Goal: Task Accomplishment & Management: Use online tool/utility

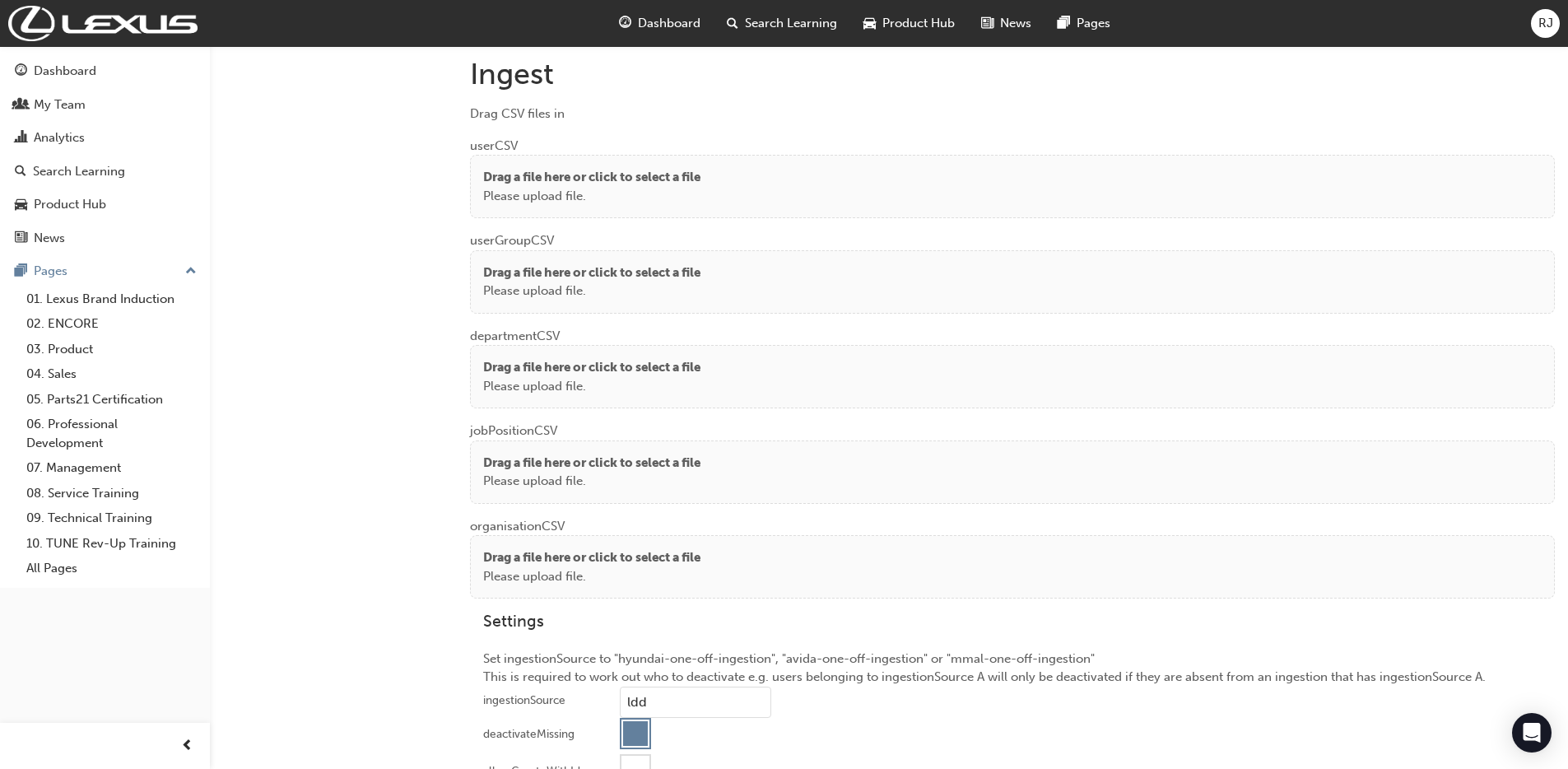
scroll to position [1223, 0]
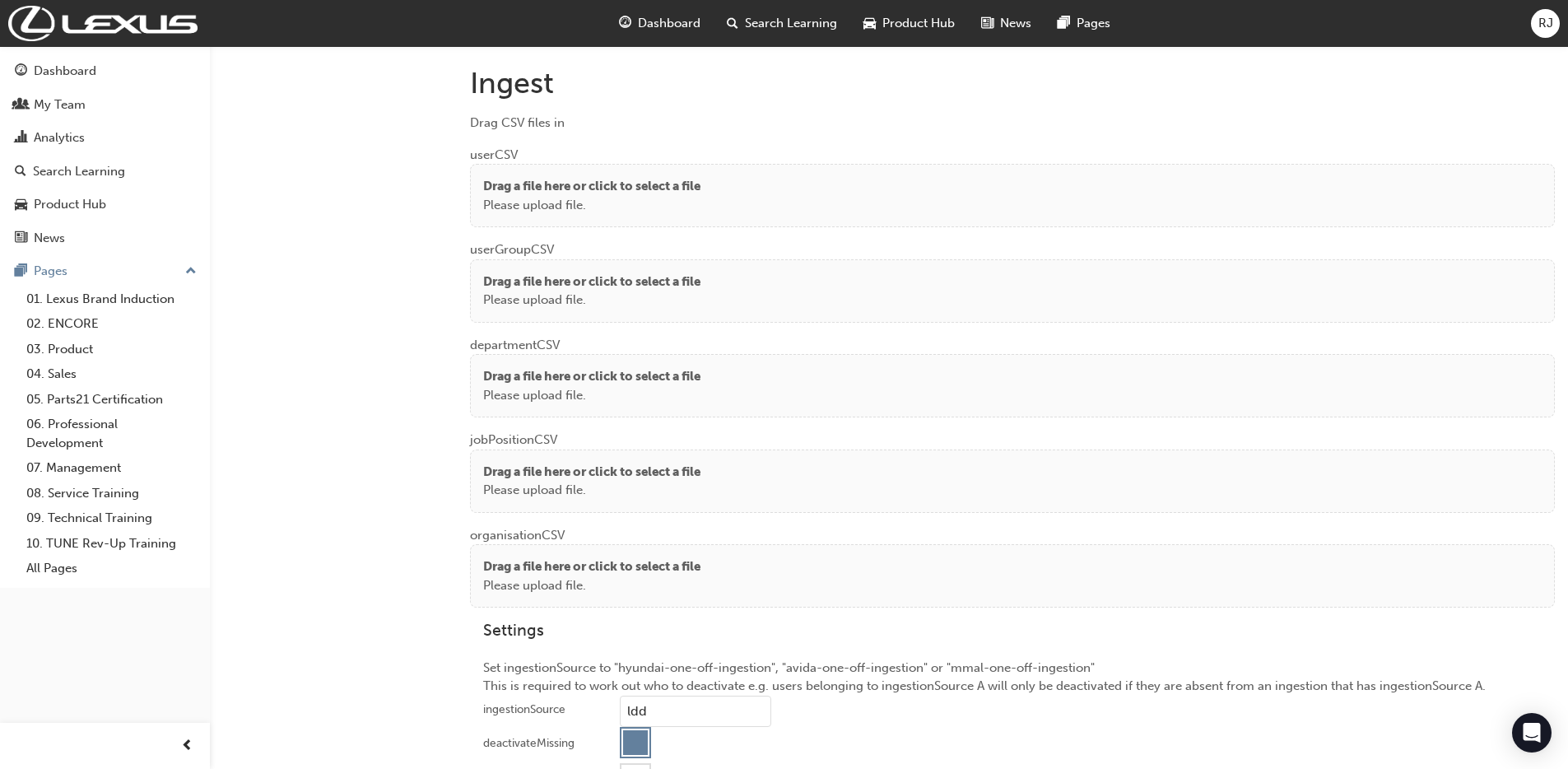
click at [720, 211] on div "Drag a file here or click to select a file Please upload file." at bounding box center [1012, 195] width 1058 height 38
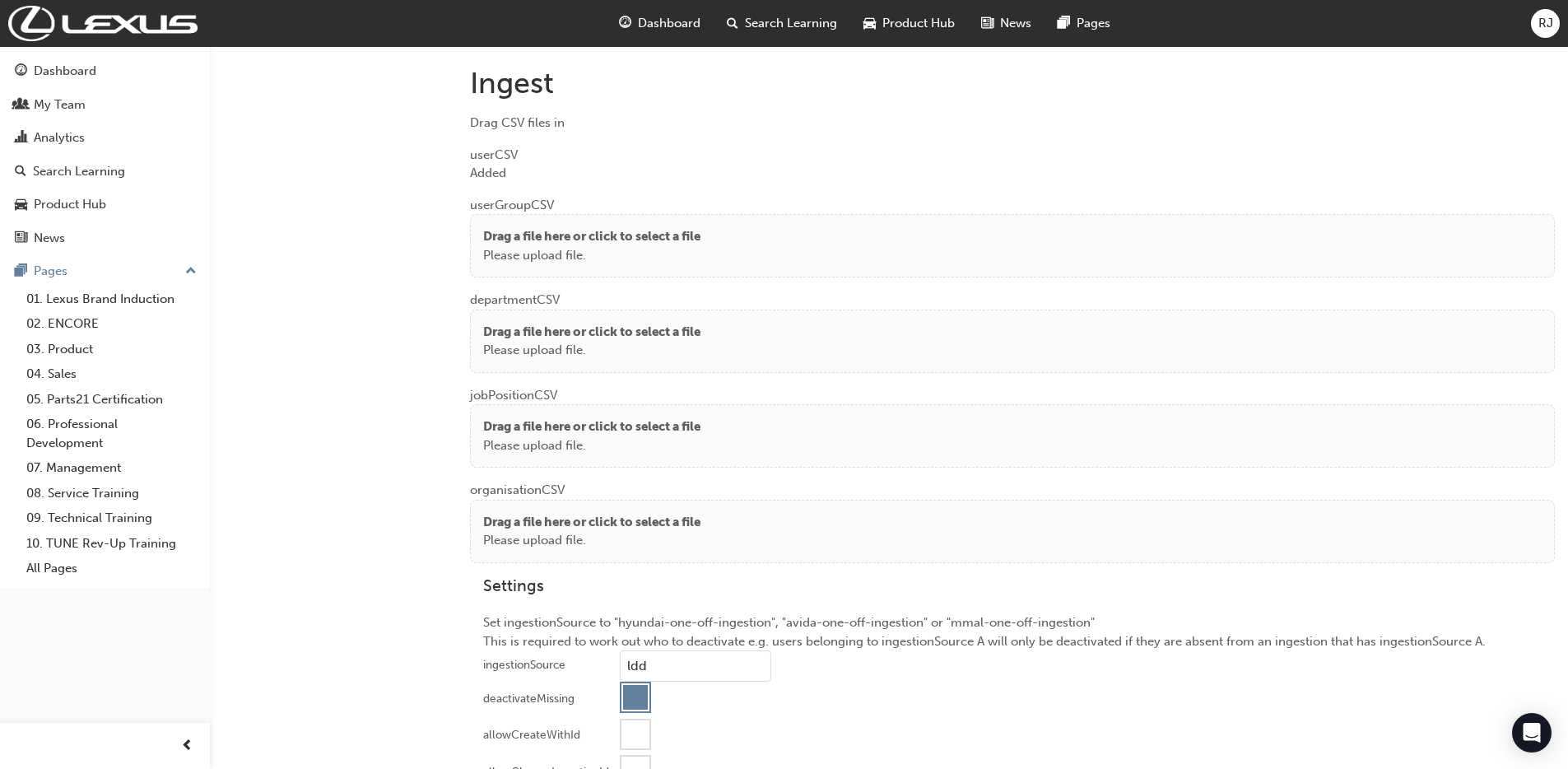
click at [631, 250] on p "Please upload file." at bounding box center [591, 255] width 217 height 19
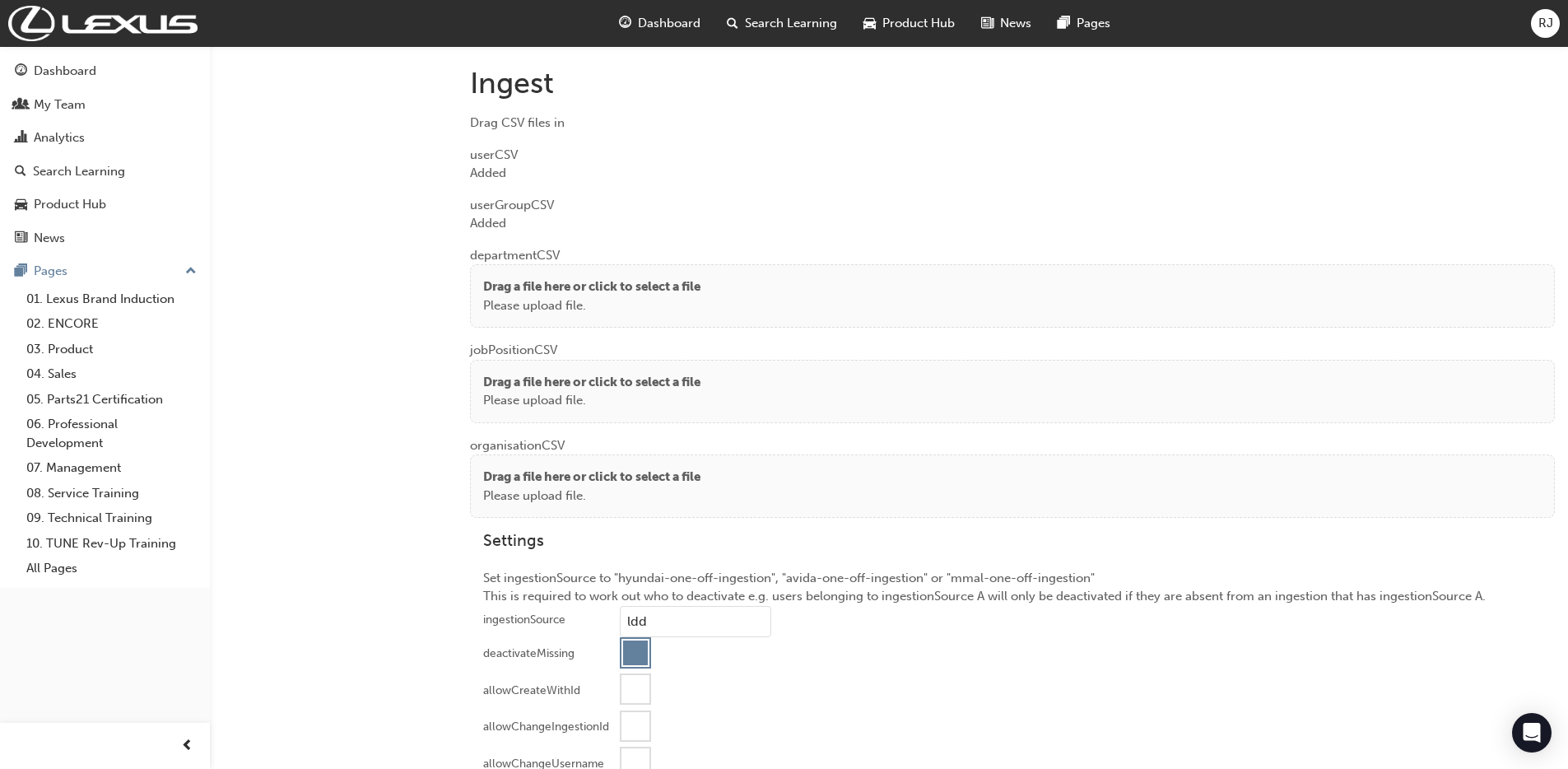
click at [536, 316] on div "Drag a file here or click to select a file Please upload file." at bounding box center [1012, 296] width 1085 height 63
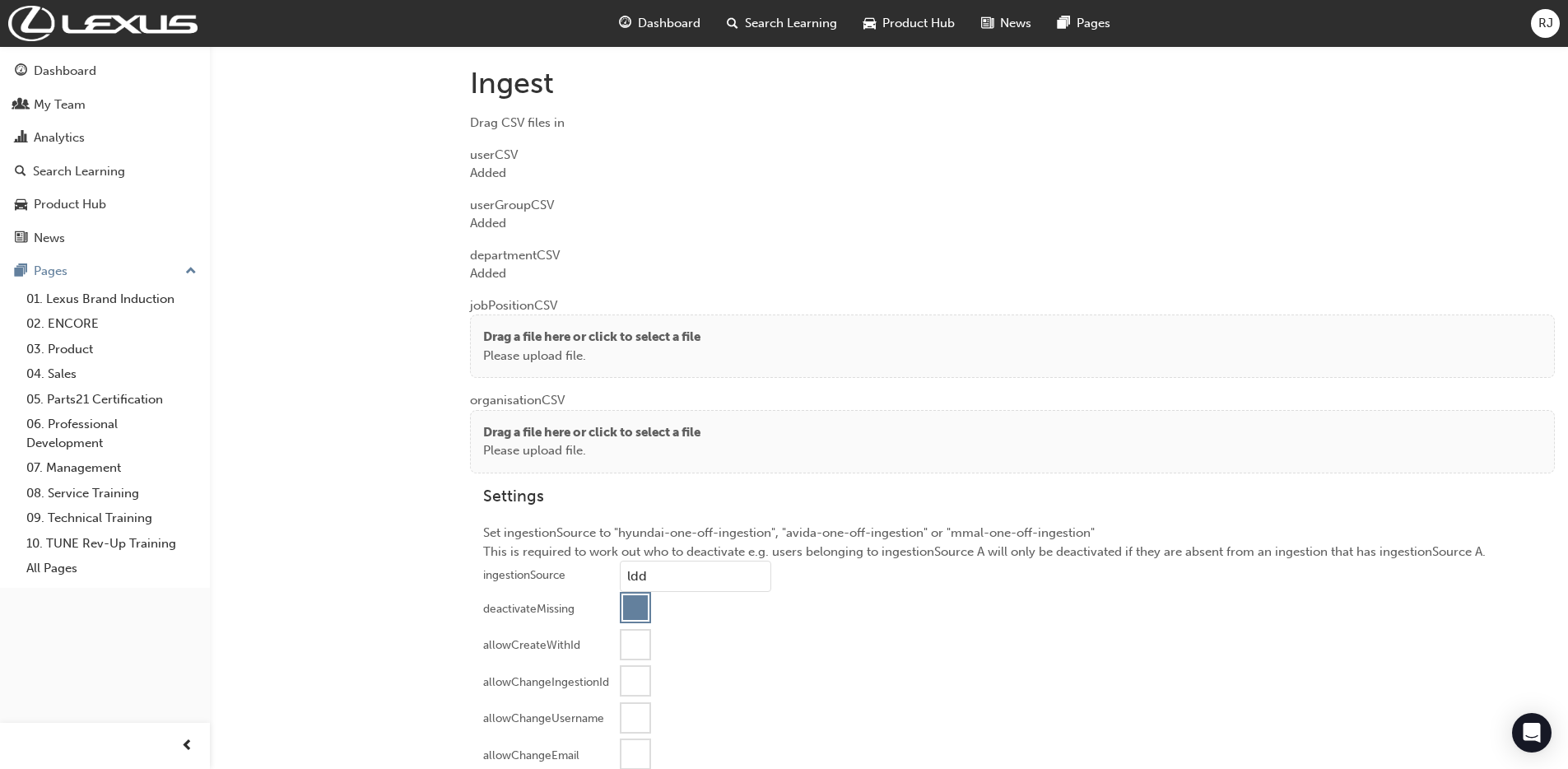
click at [529, 355] on p "Please upload file." at bounding box center [591, 355] width 217 height 19
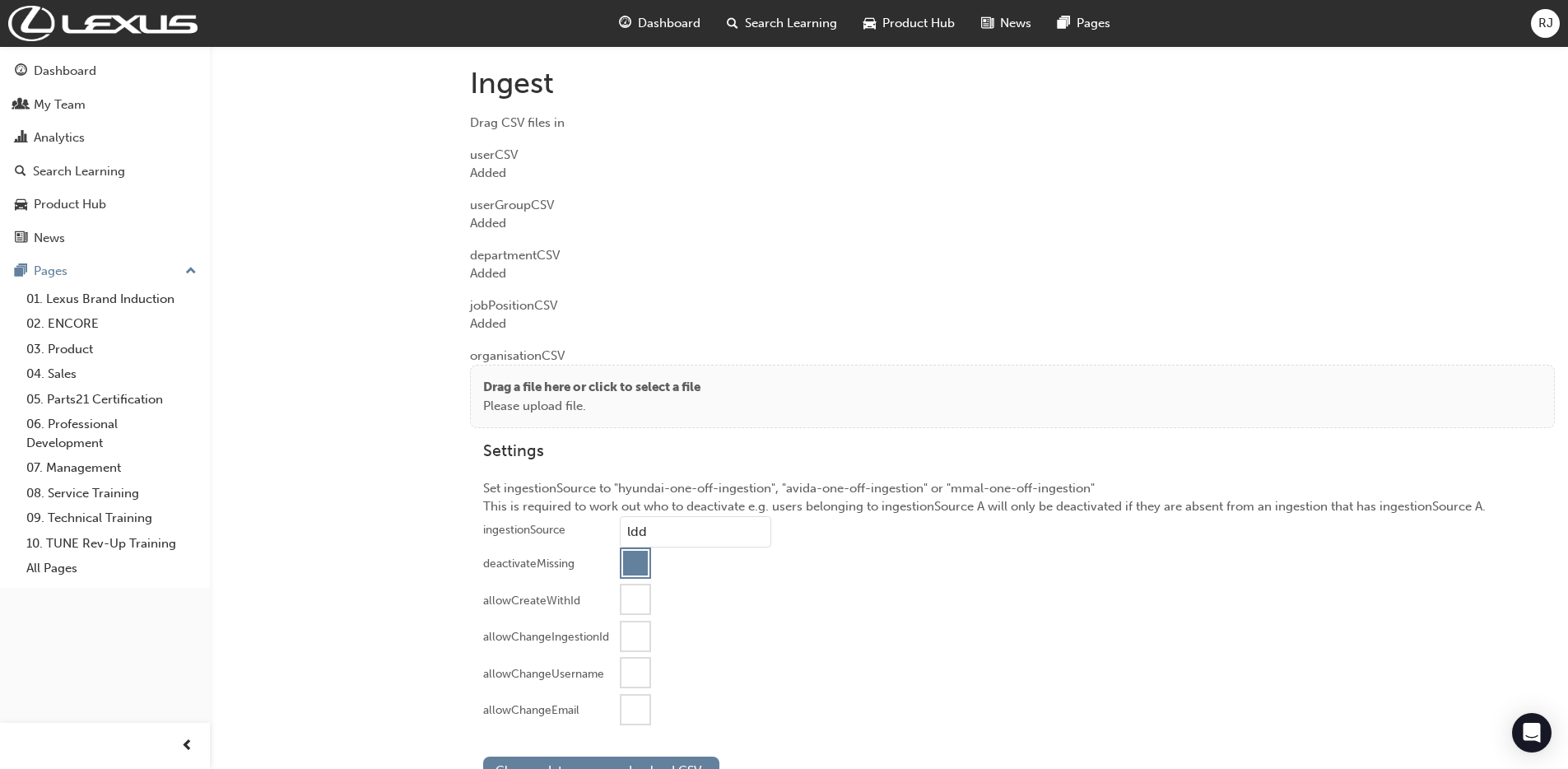
click at [574, 385] on p "Drag a file here or click to select a file" at bounding box center [591, 387] width 217 height 19
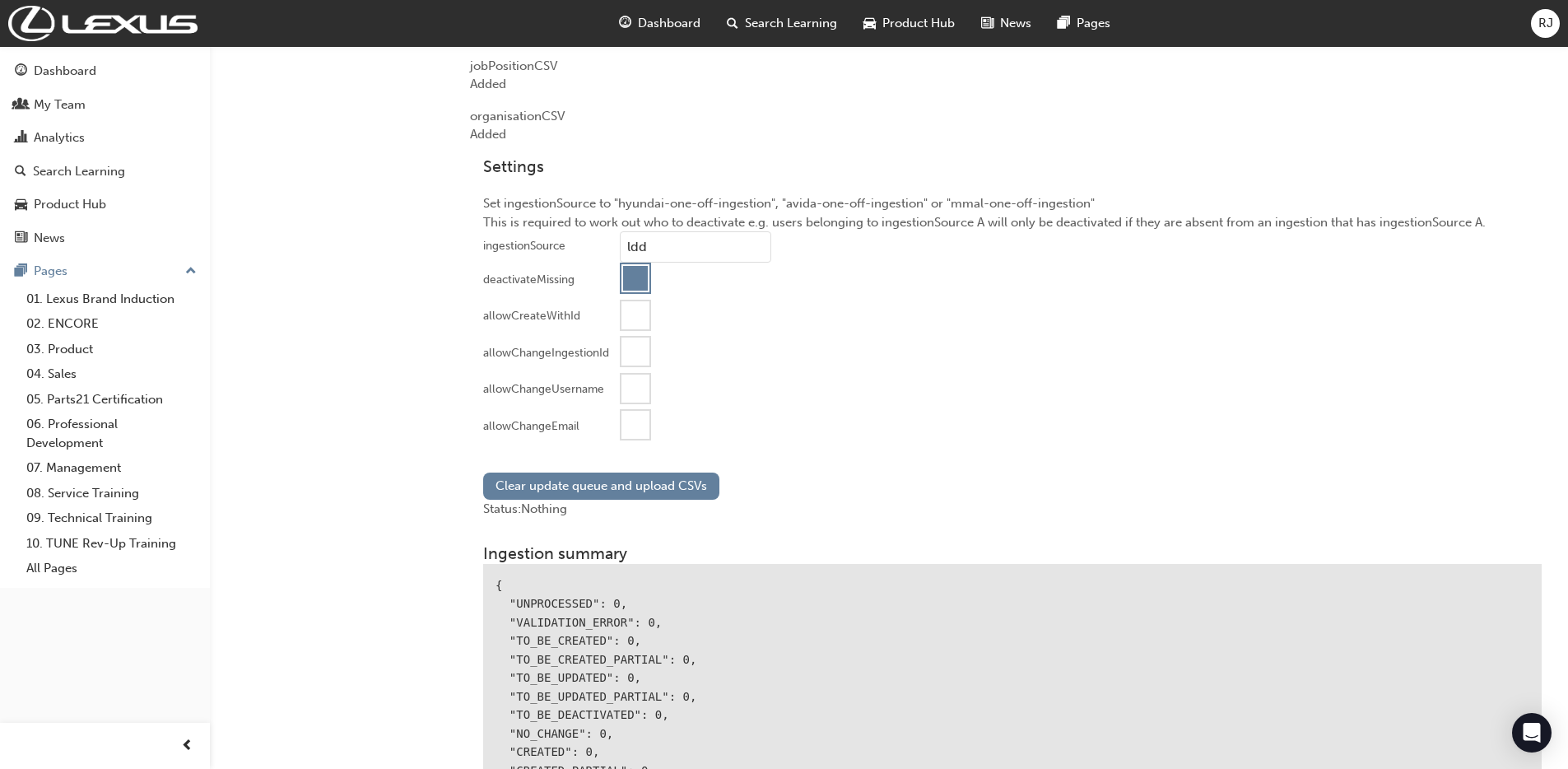
scroll to position [1545, 0]
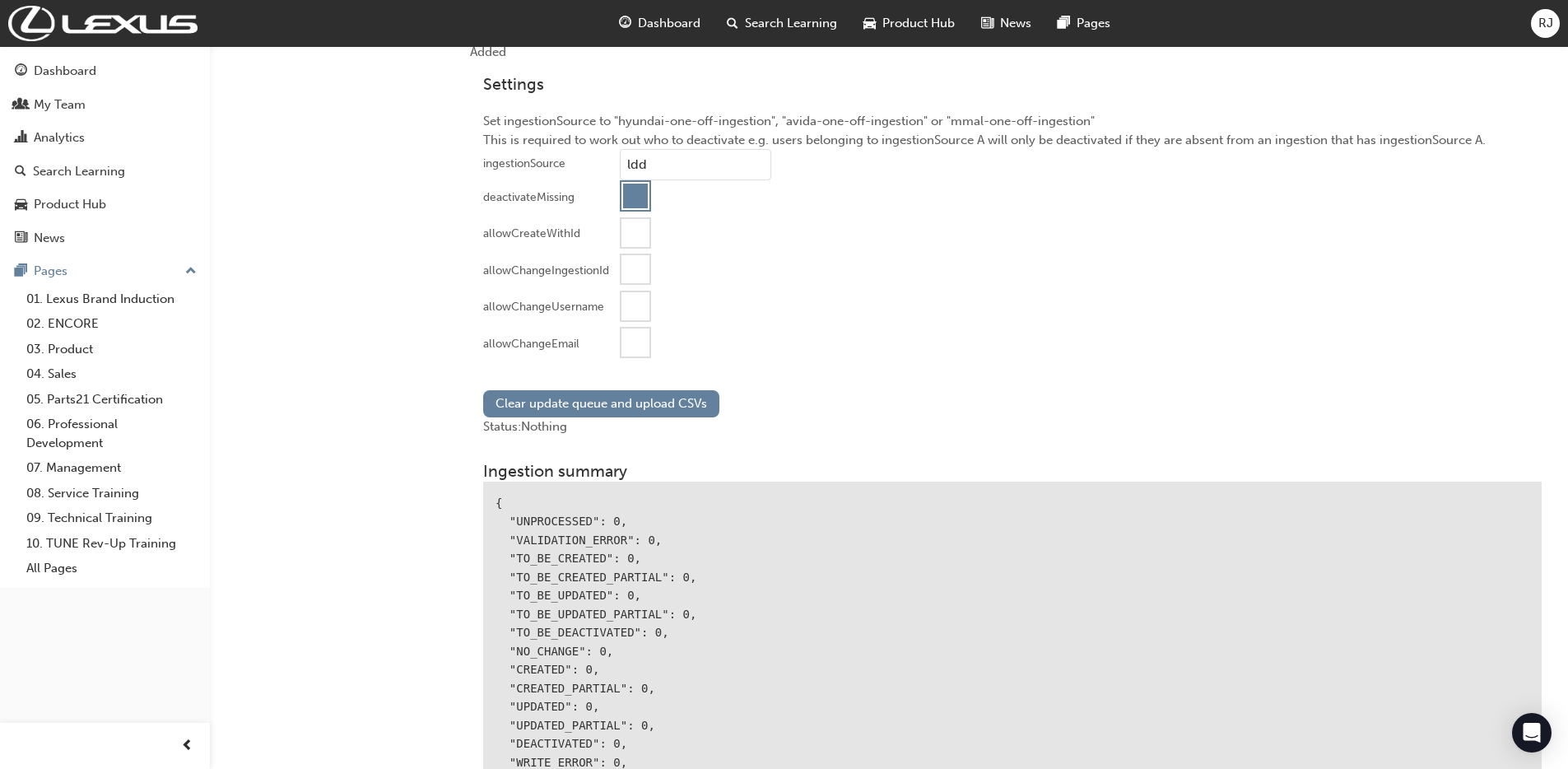
click at [638, 343] on div at bounding box center [635, 343] width 28 height 28
click at [613, 397] on button "Clear update queue and upload CSVs" at bounding box center [600, 404] width 236 height 28
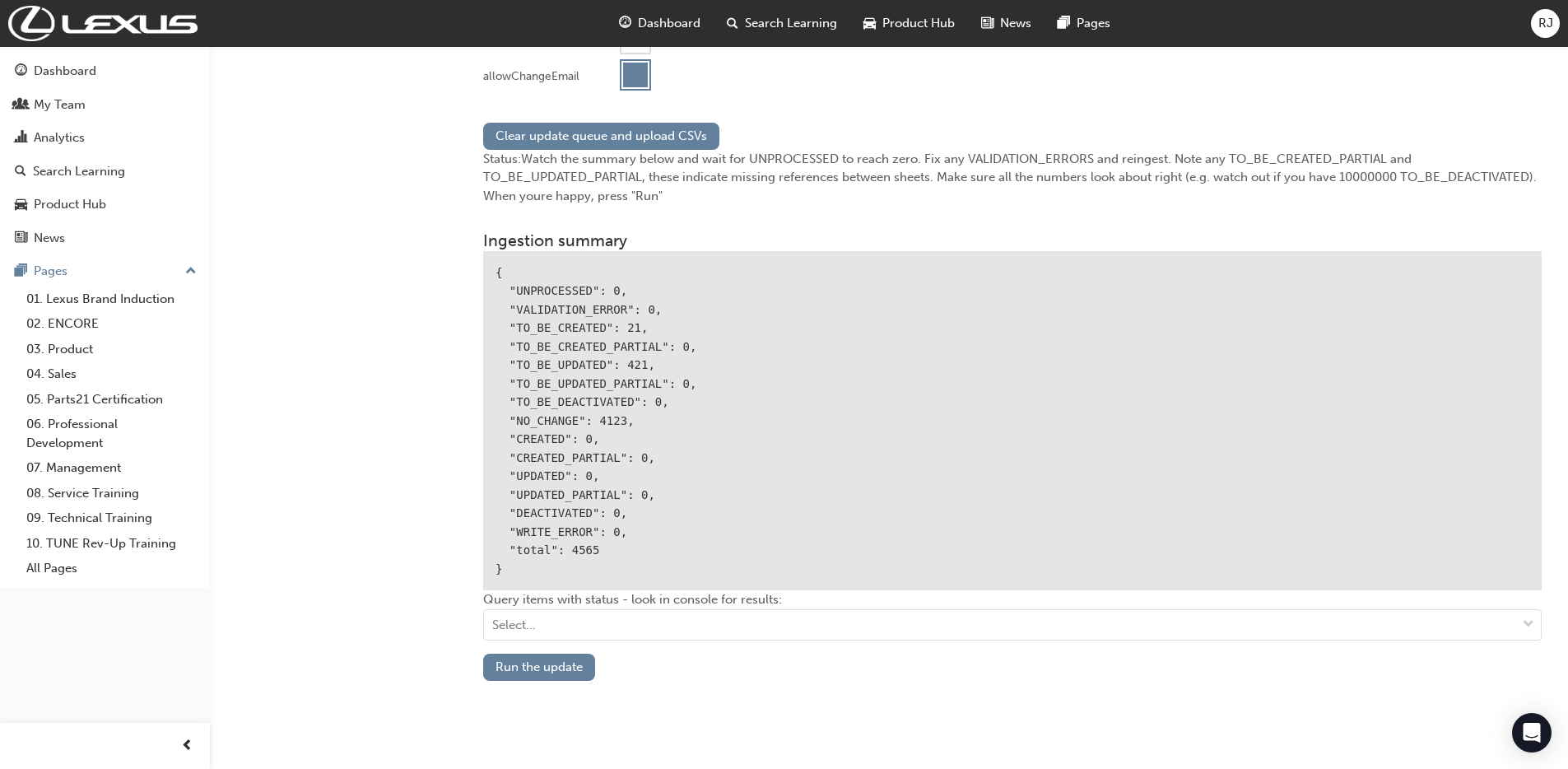
scroll to position [1832, 0]
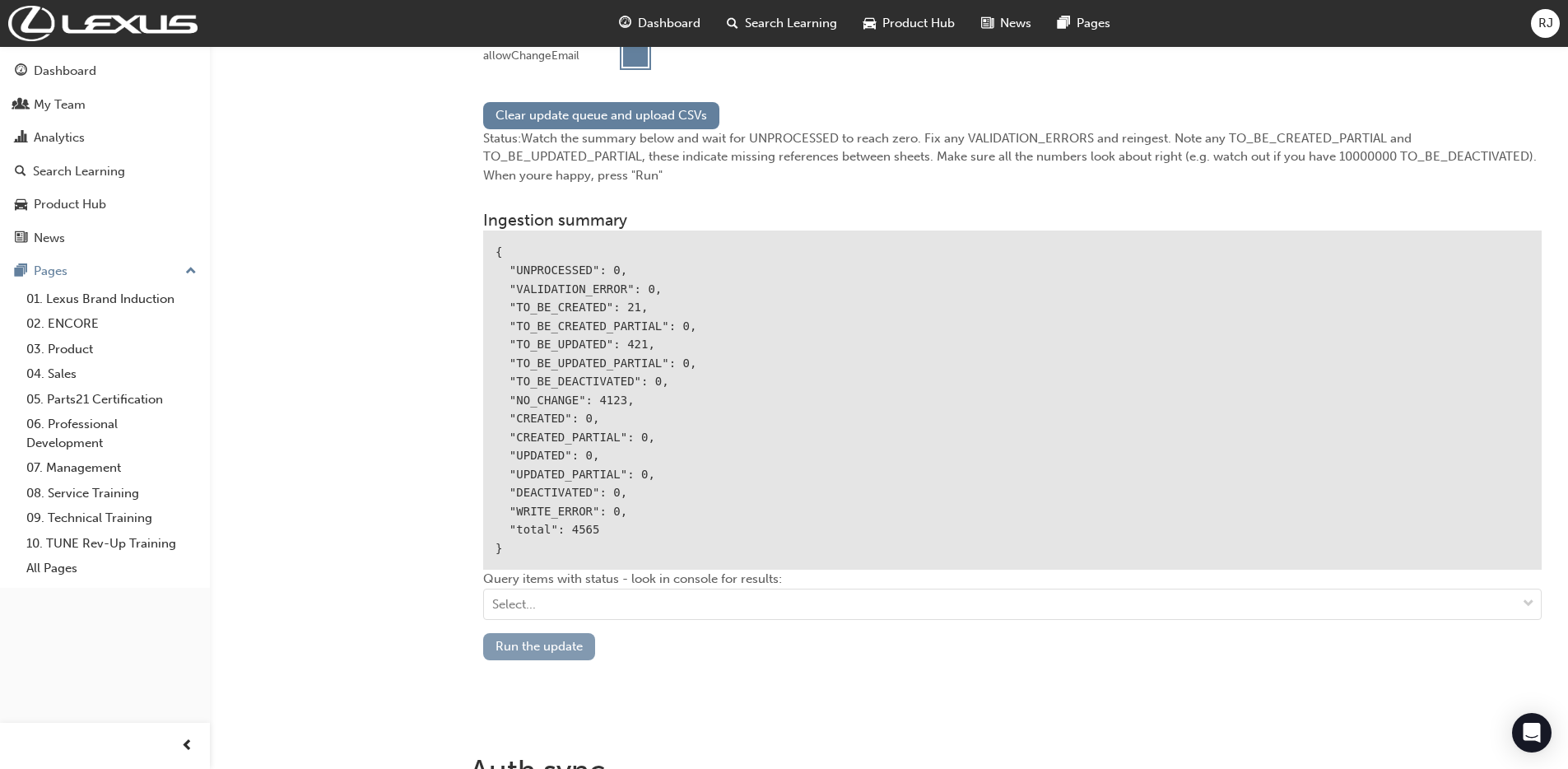
click at [564, 642] on button "Run the update" at bounding box center [538, 647] width 112 height 28
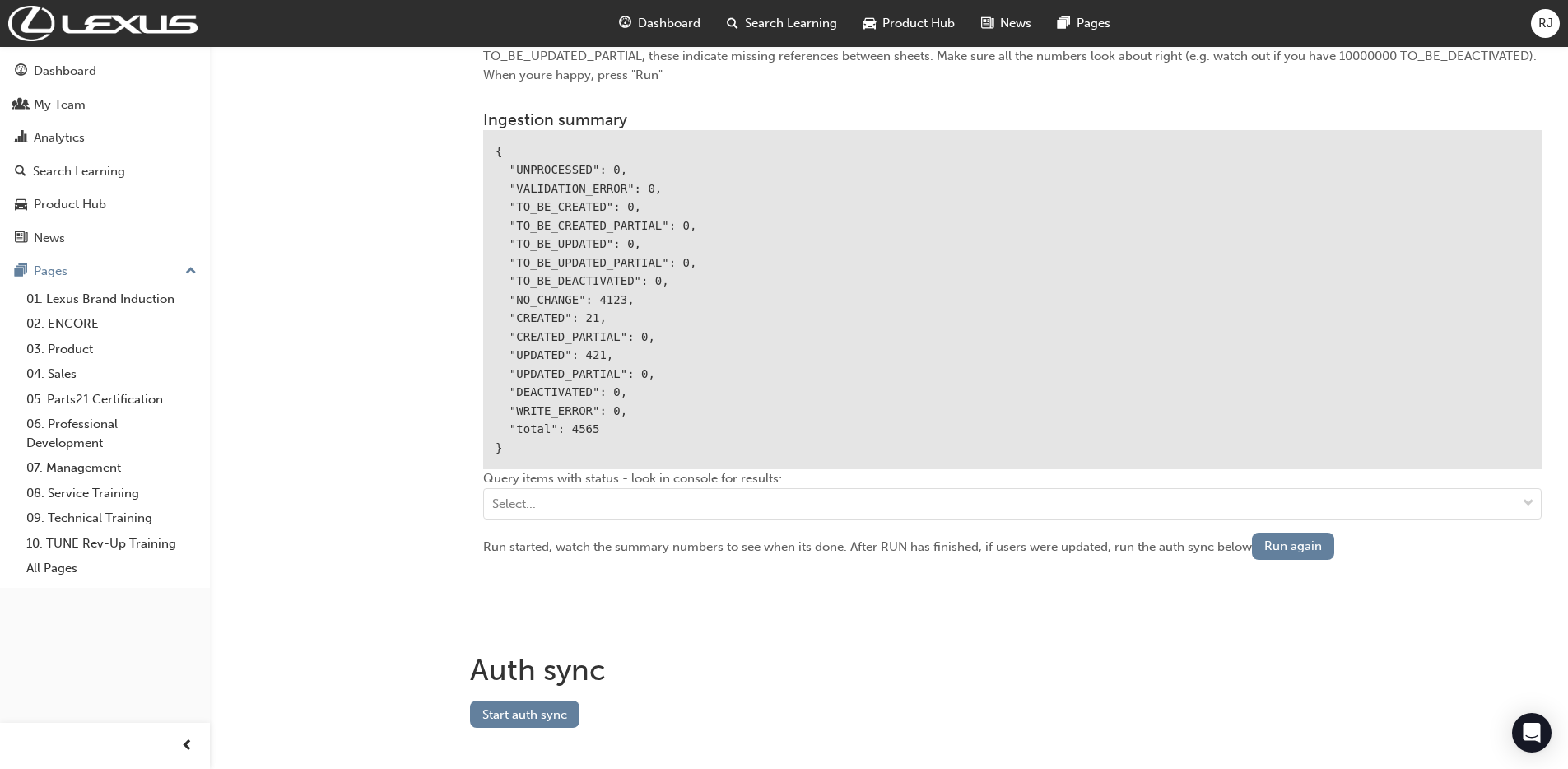
scroll to position [1958, 0]
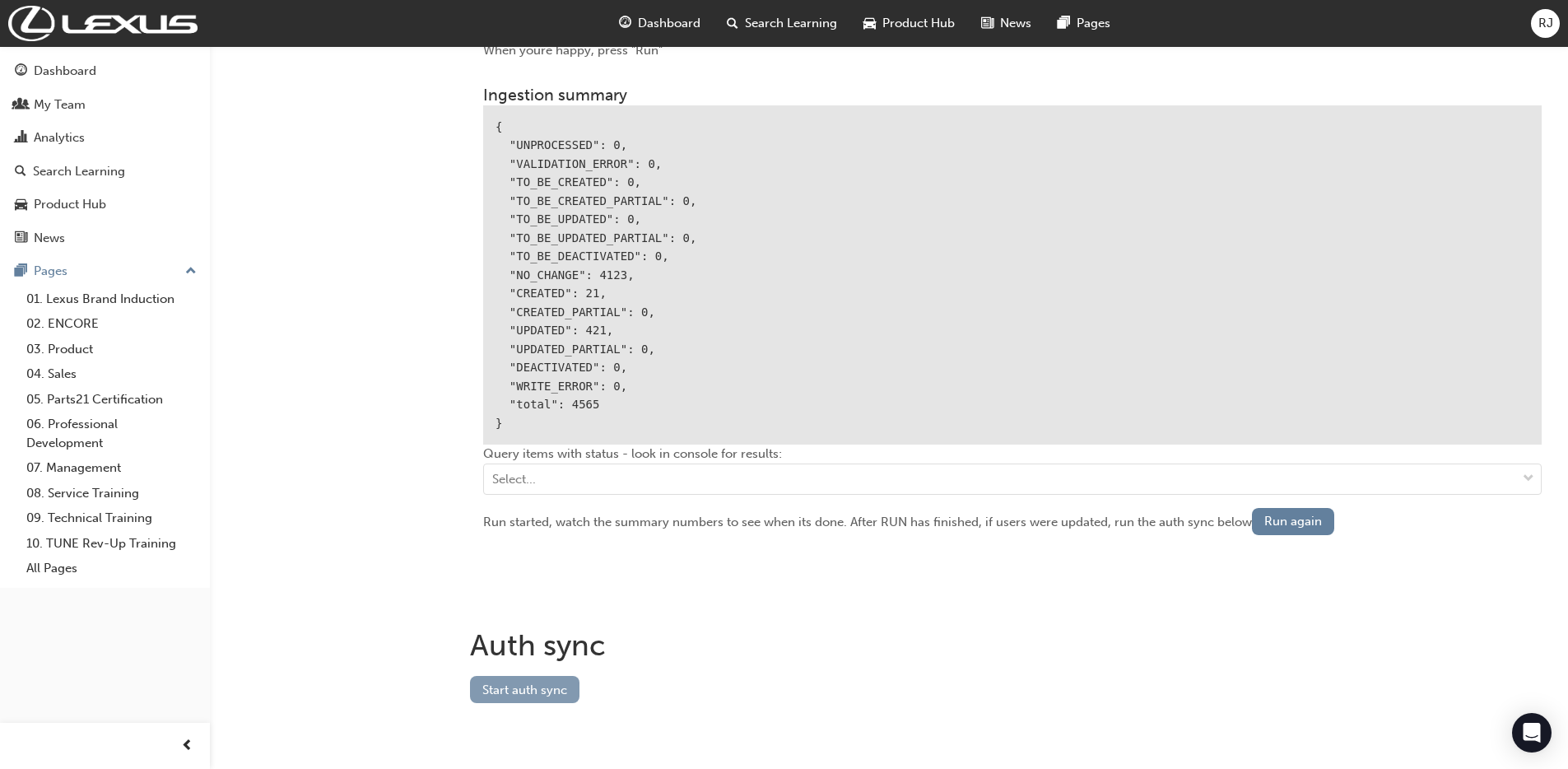
click at [516, 685] on button "Start auth sync" at bounding box center [524, 689] width 110 height 28
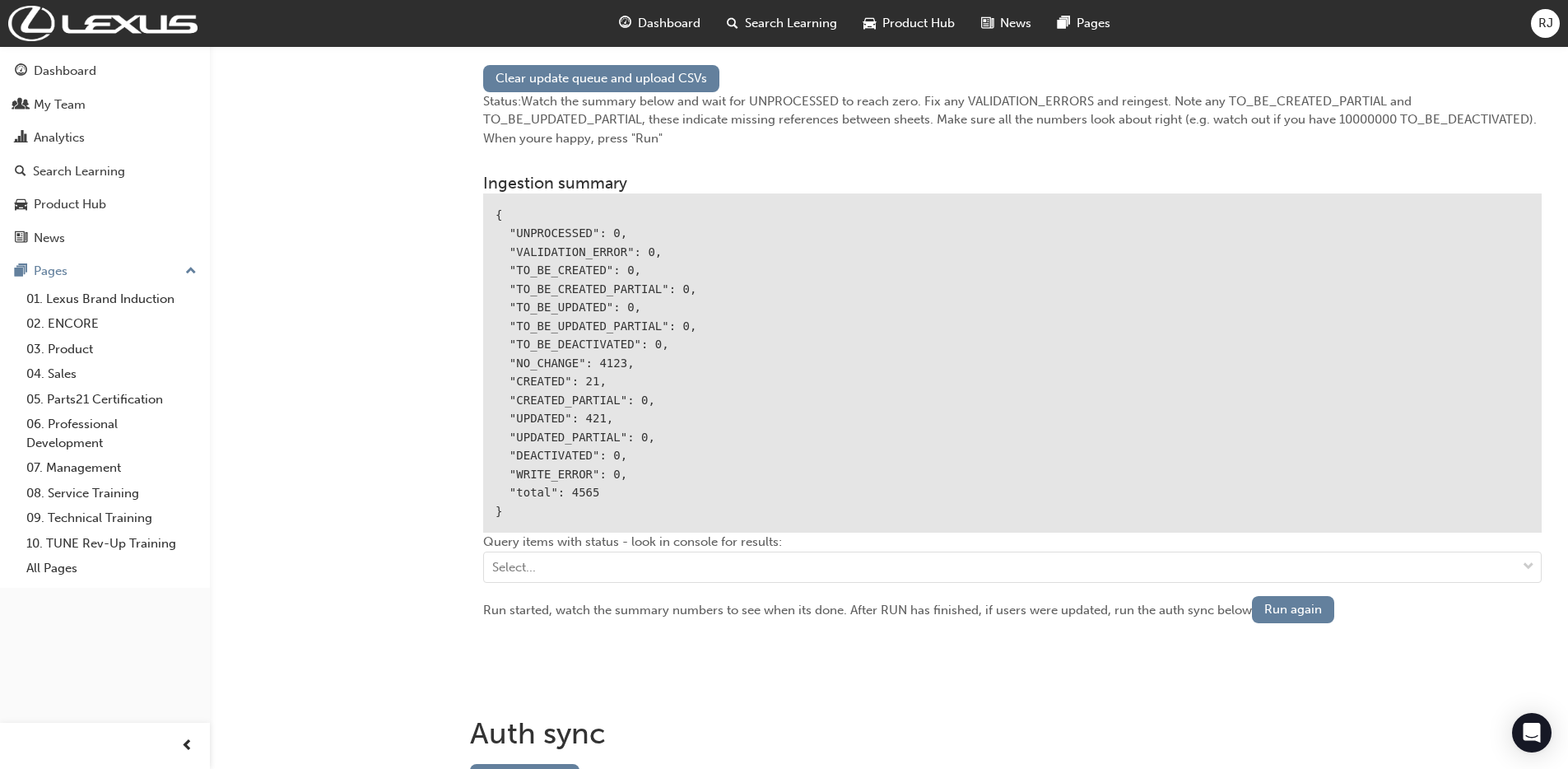
scroll to position [1802, 0]
